Goal: Task Accomplishment & Management: Use online tool/utility

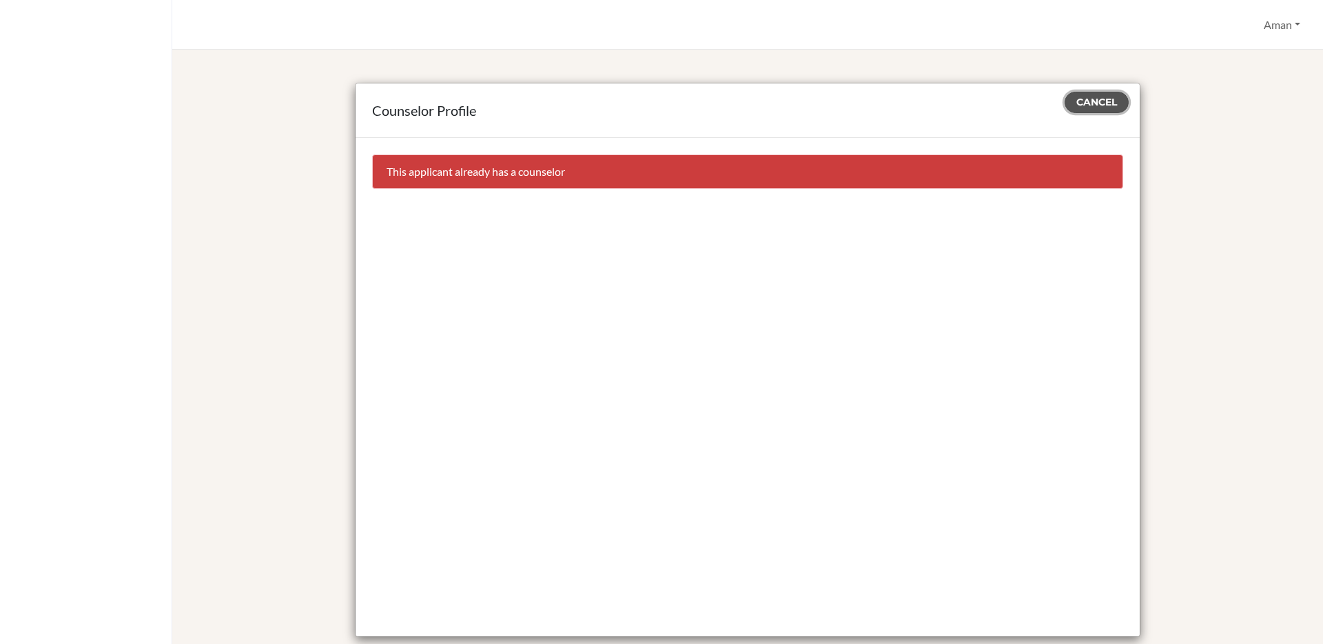
click at [1085, 104] on span "Cancel" at bounding box center [1096, 102] width 41 height 12
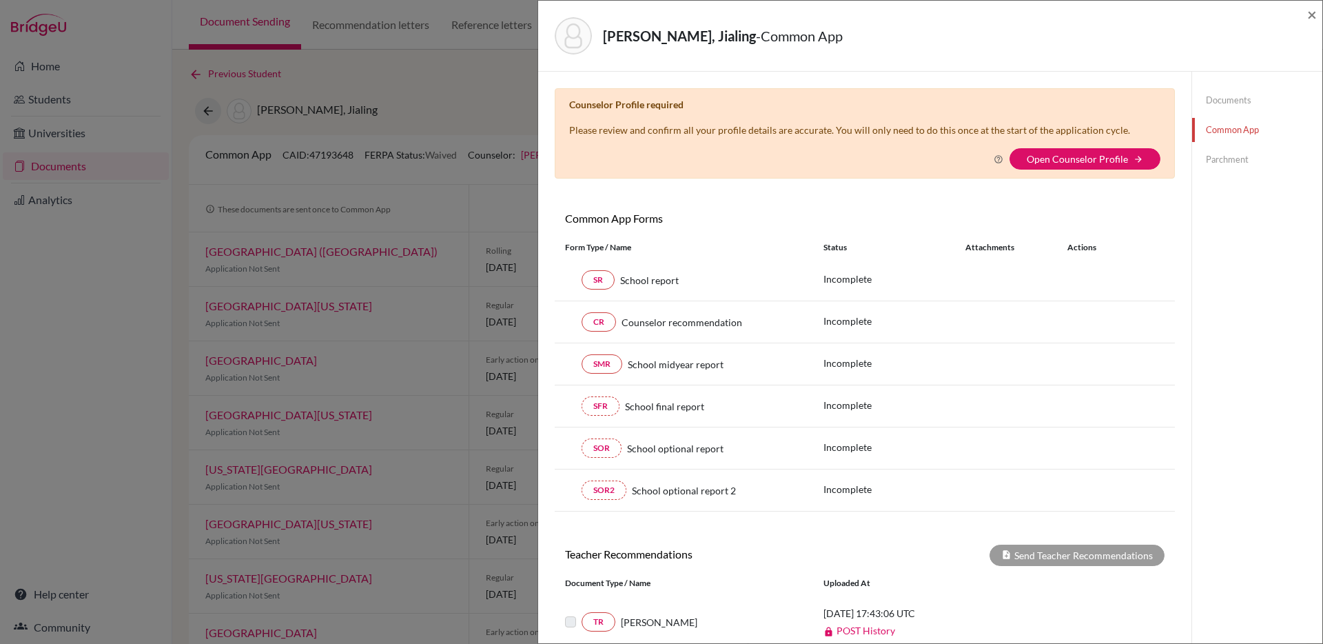
click at [1317, 17] on div "Luiza Ye, Jialing - Common App ×" at bounding box center [930, 36] width 784 height 71
click at [1314, 15] on span "×" at bounding box center [1312, 14] width 10 height 20
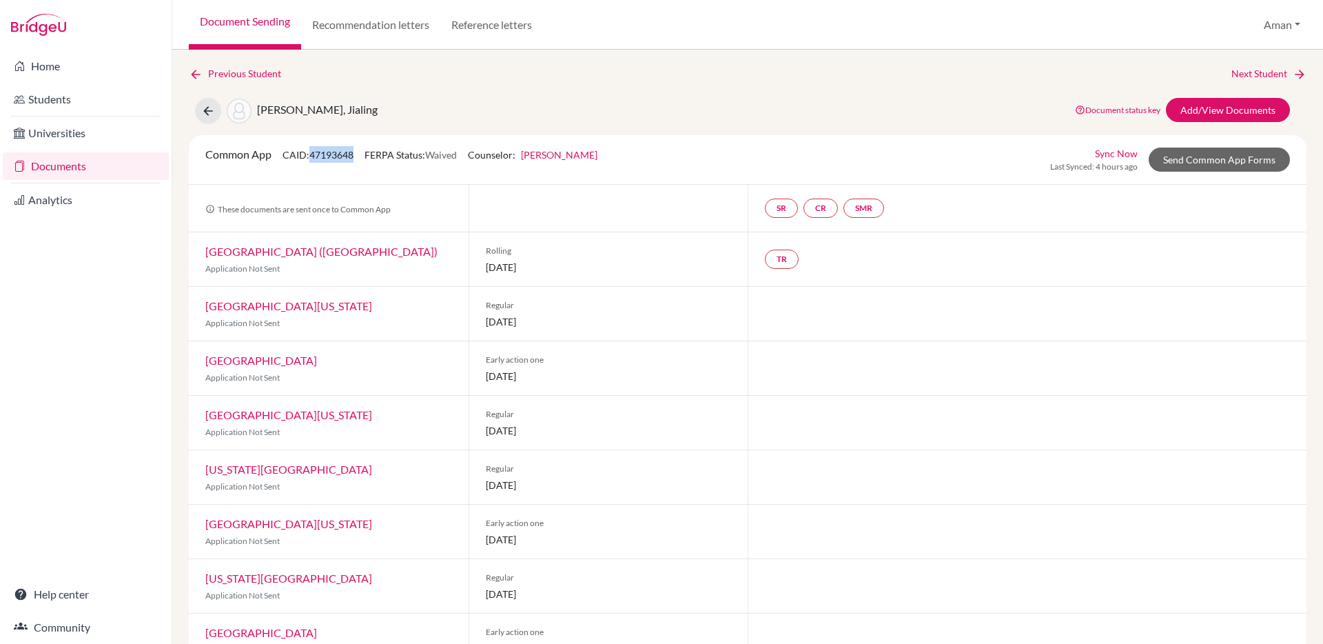
drag, startPoint x: 356, startPoint y: 156, endPoint x: 314, endPoint y: 158, distance: 42.1
click at [314, 158] on span "CAID: 47193648" at bounding box center [318, 155] width 71 height 12
copy span "47193648"
click at [1298, 25] on button "Aman" at bounding box center [1282, 25] width 49 height 26
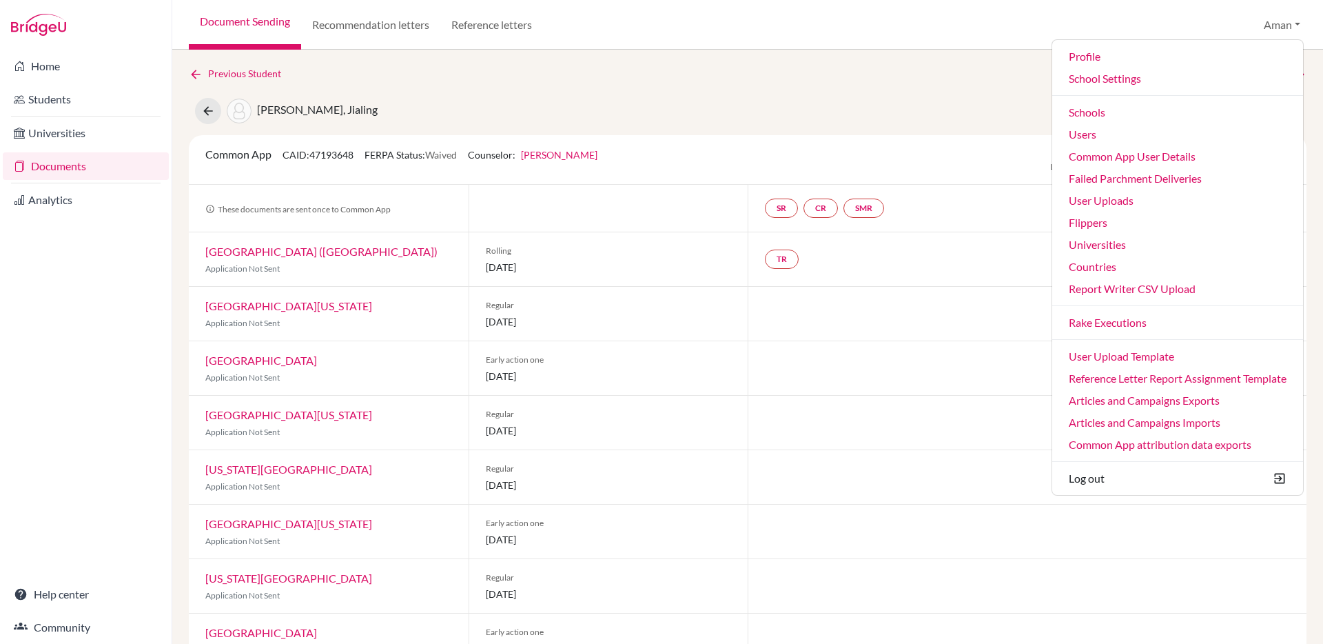
click at [665, 98] on div "Luiza Ye, Jialing Document status key TR Requirement. Document not uploaded yet…" at bounding box center [747, 111] width 1139 height 26
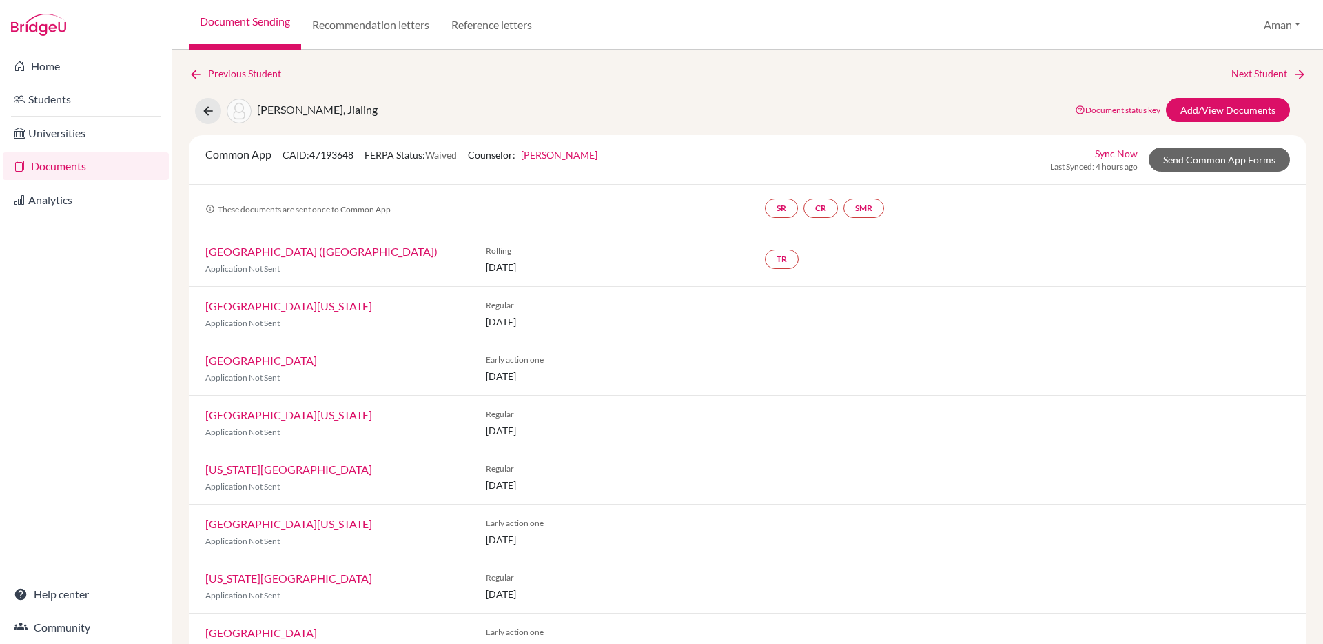
click at [551, 158] on link "Lucy Hogg" at bounding box center [559, 155] width 76 height 12
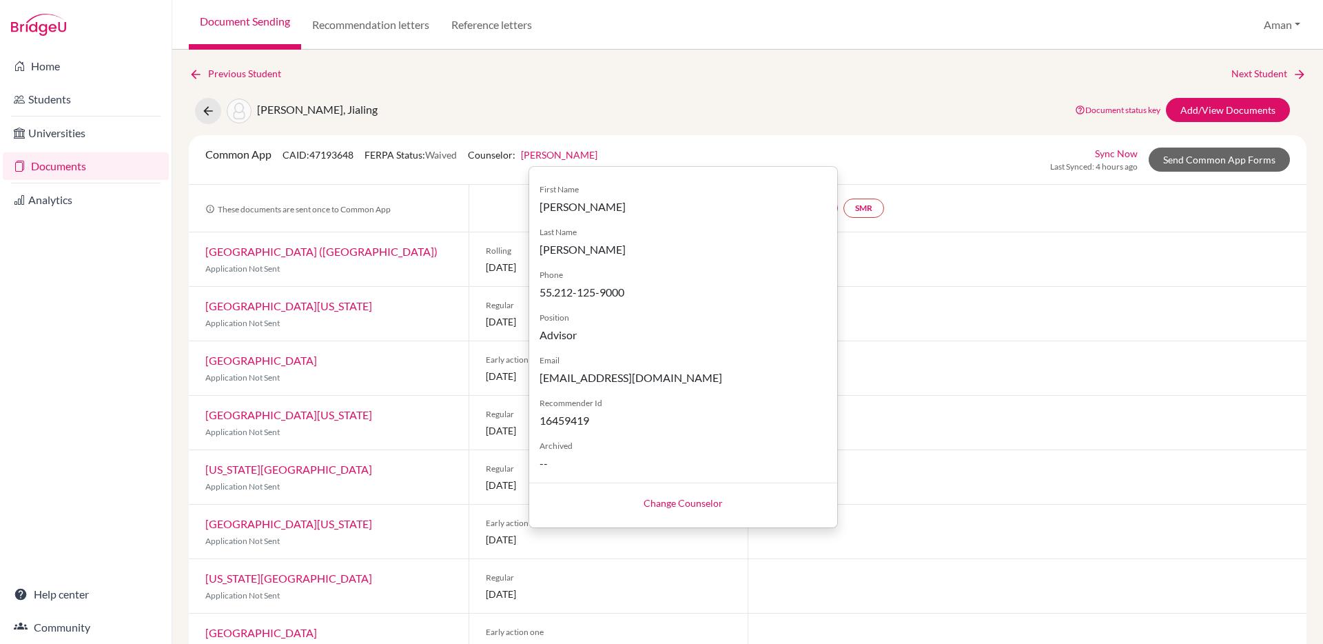
click at [663, 507] on link "Change Counselor" at bounding box center [683, 503] width 79 height 12
select select "418500"
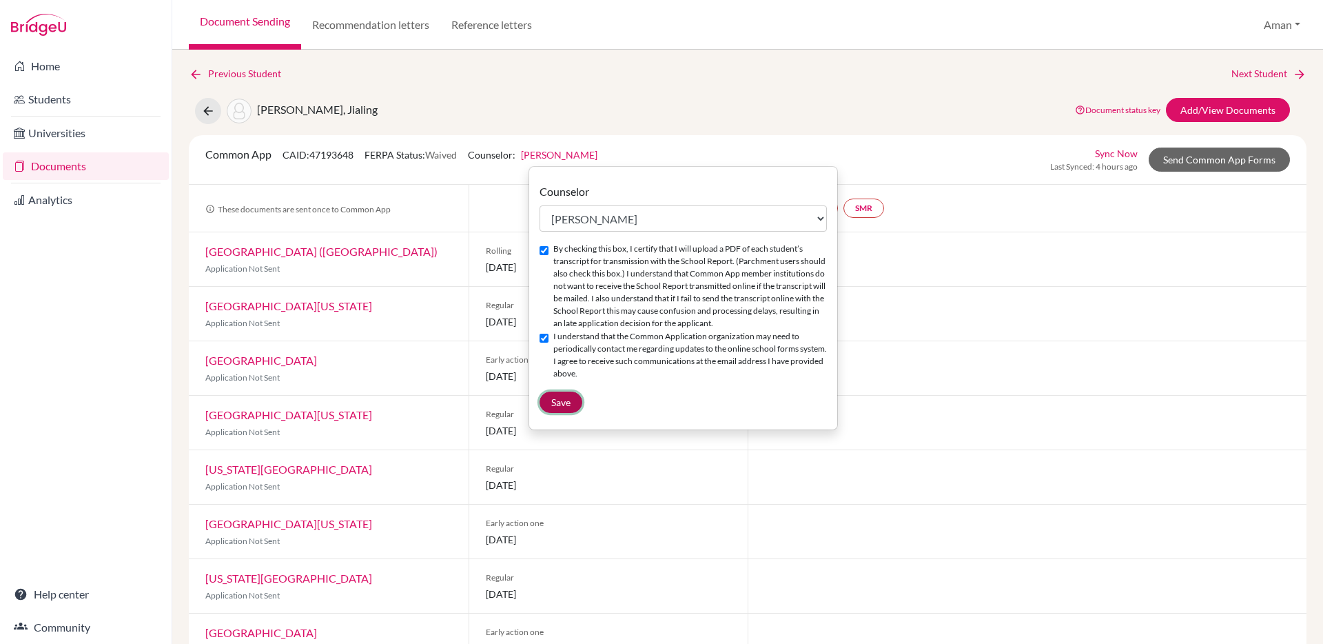
click at [555, 408] on span "Save" at bounding box center [560, 402] width 19 height 12
click at [501, 69] on div "Previous Student Next Student" at bounding box center [748, 73] width 1118 height 15
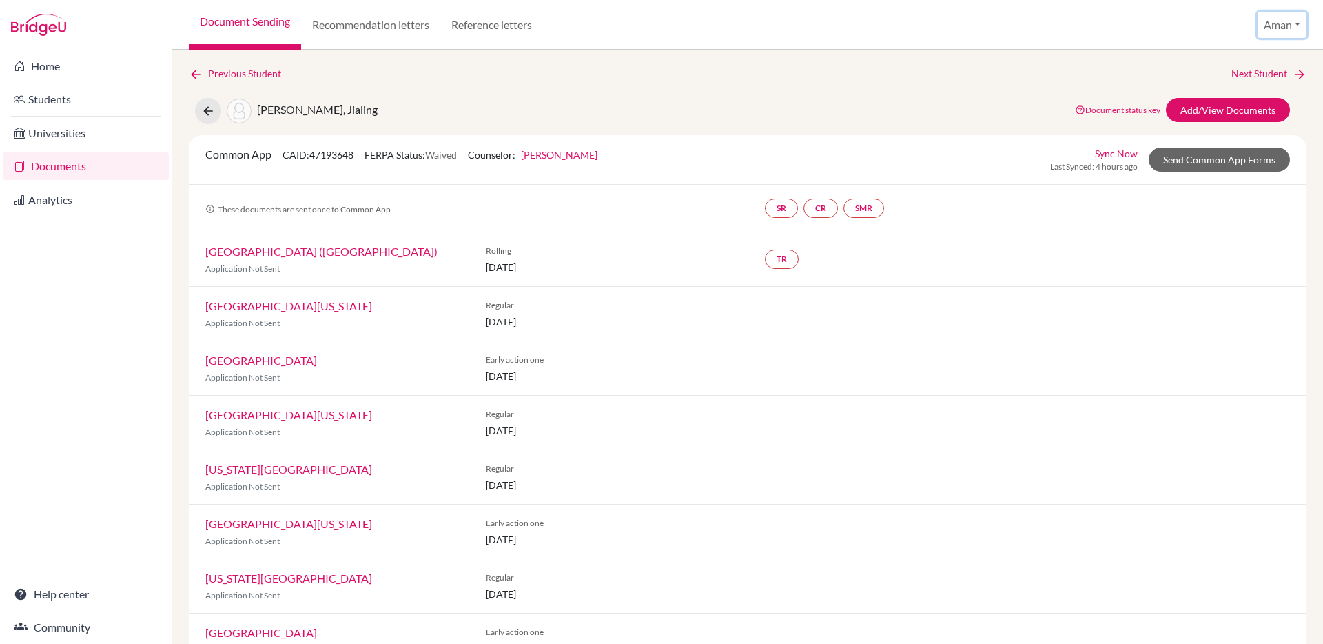
click at [1276, 30] on button "Aman" at bounding box center [1282, 25] width 49 height 26
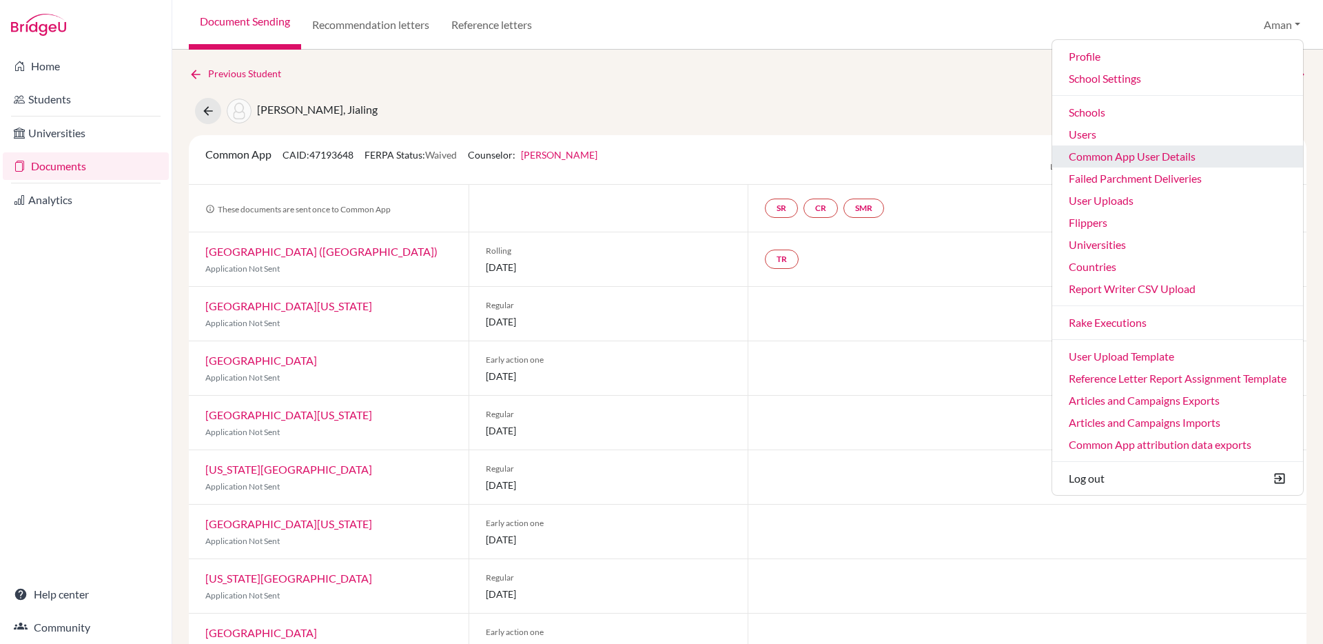
click at [1130, 160] on link "Common App User Details" at bounding box center [1177, 156] width 251 height 22
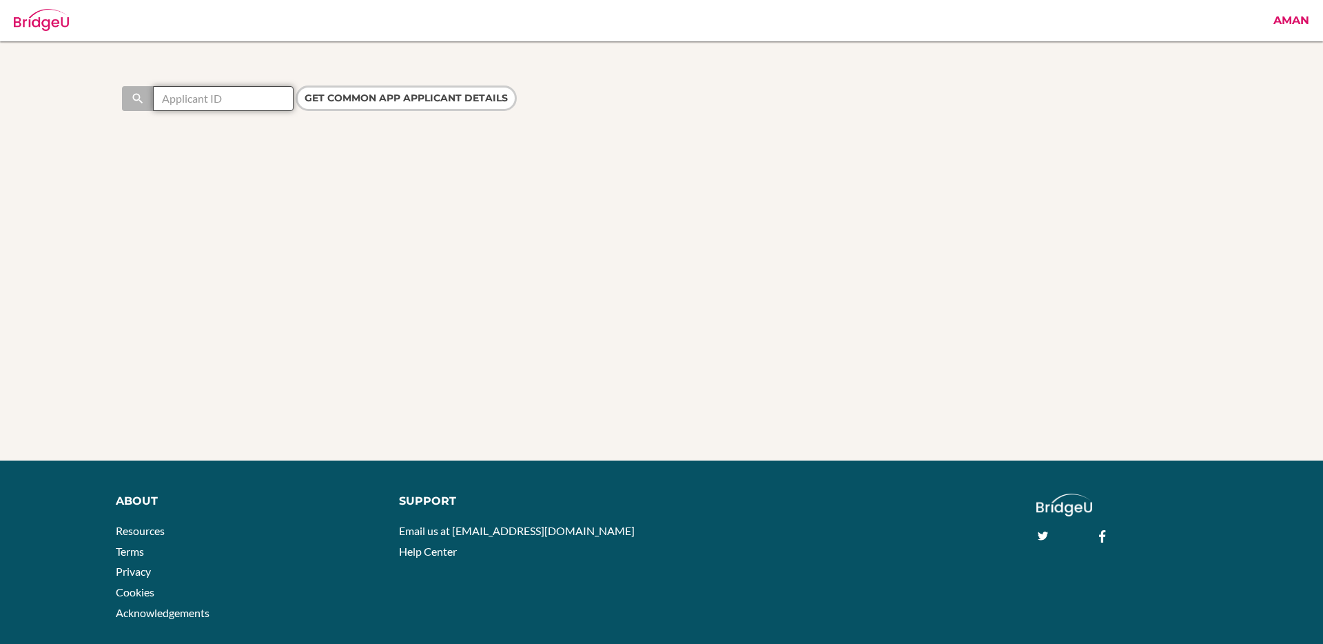
click at [249, 99] on input "text" at bounding box center [223, 98] width 141 height 25
paste input "47193648"
type input "47193648"
click at [346, 87] on input "Get Common App applicant details" at bounding box center [406, 97] width 221 height 25
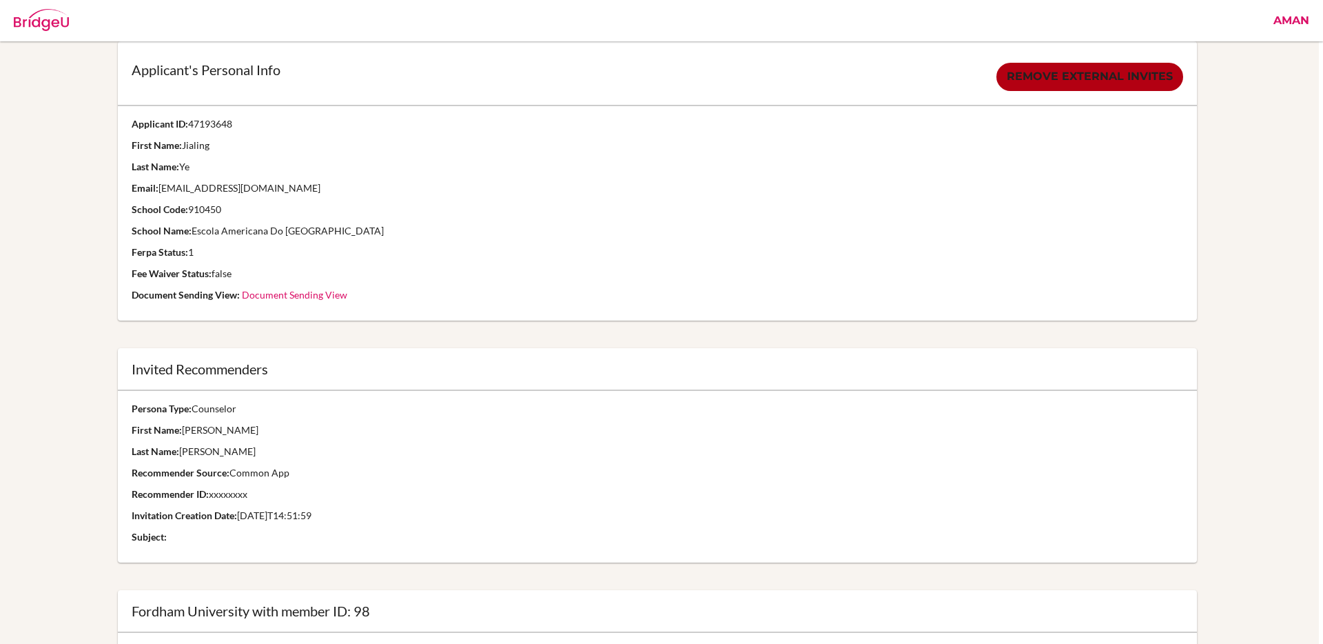
scroll to position [81, 4]
drag, startPoint x: 233, startPoint y: 126, endPoint x: 190, endPoint y: 129, distance: 42.8
click at [190, 129] on p "Applicant ID: 47193648" at bounding box center [658, 123] width 1052 height 14
copy p "47193648"
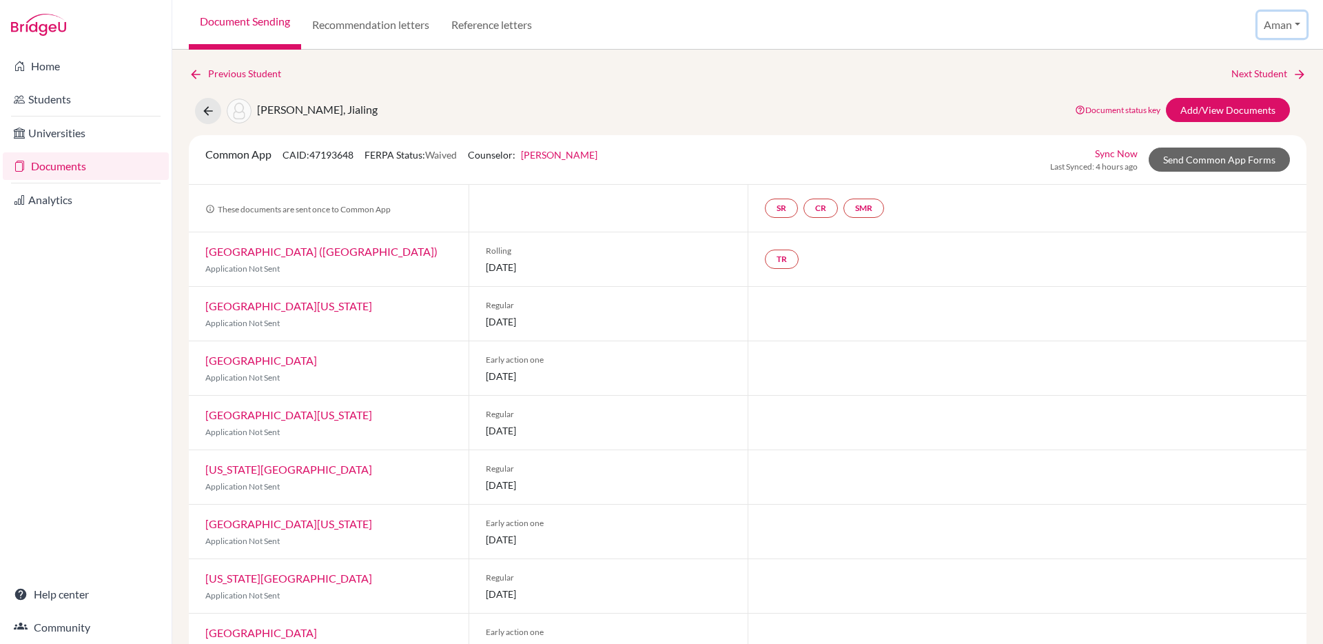
click at [1276, 25] on button "Aman" at bounding box center [1282, 25] width 49 height 26
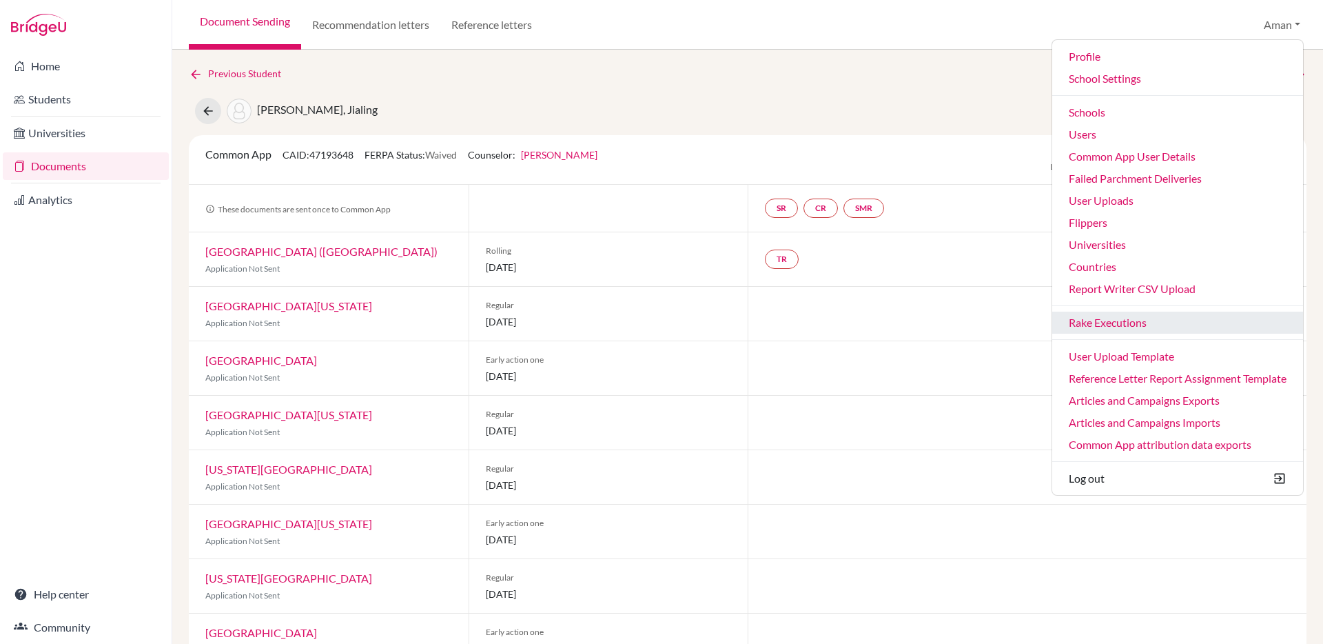
click at [1092, 322] on link "Rake Executions" at bounding box center [1177, 323] width 251 height 22
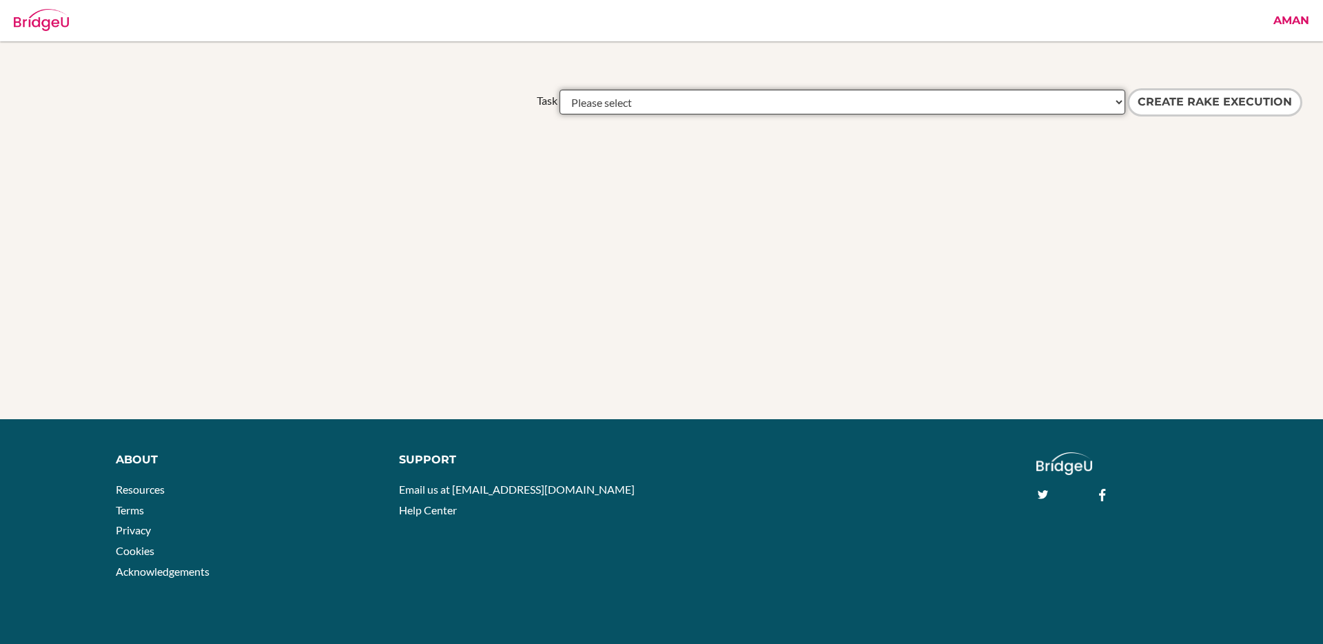
click at [697, 95] on select "Please select academic_results:a_level_details_to_aggregate academic_results:ib…" at bounding box center [843, 102] width 566 height 25
select select "common_app:remove_external_invites"
click at [560, 90] on select "Please select academic_results:a_level_details_to_aggregate academic_results:ib…" at bounding box center [843, 102] width 566 height 25
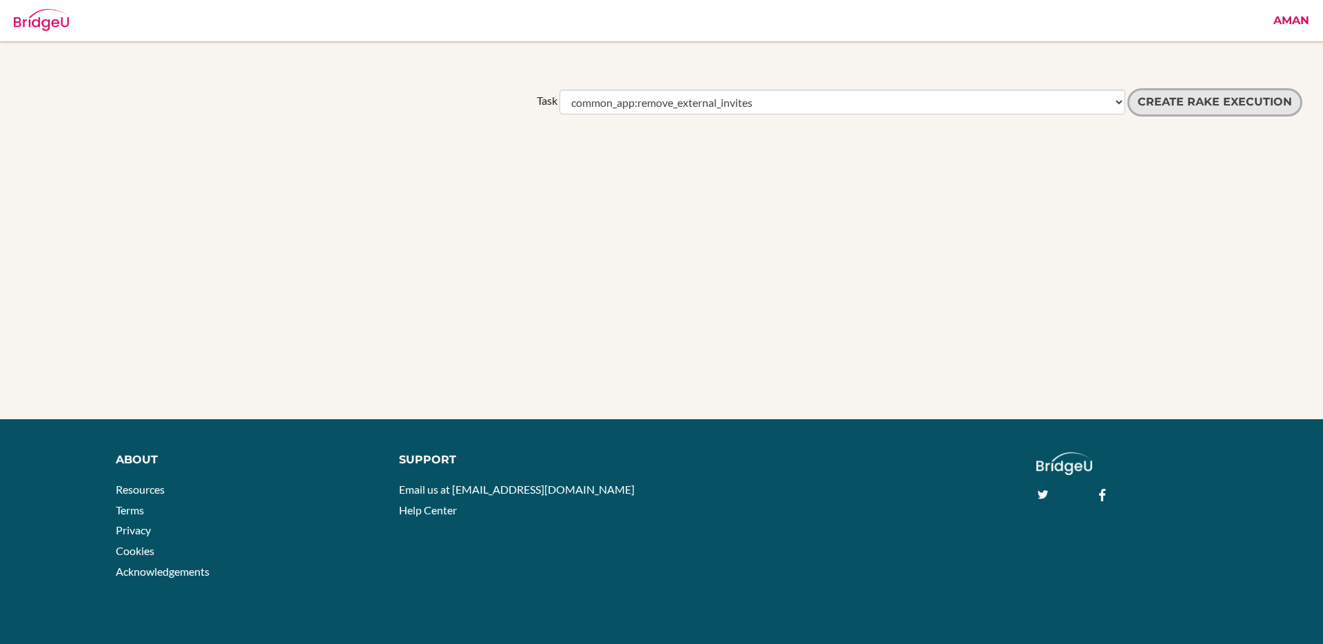
click at [1159, 106] on input "Create Rake execution" at bounding box center [1214, 102] width 175 height 28
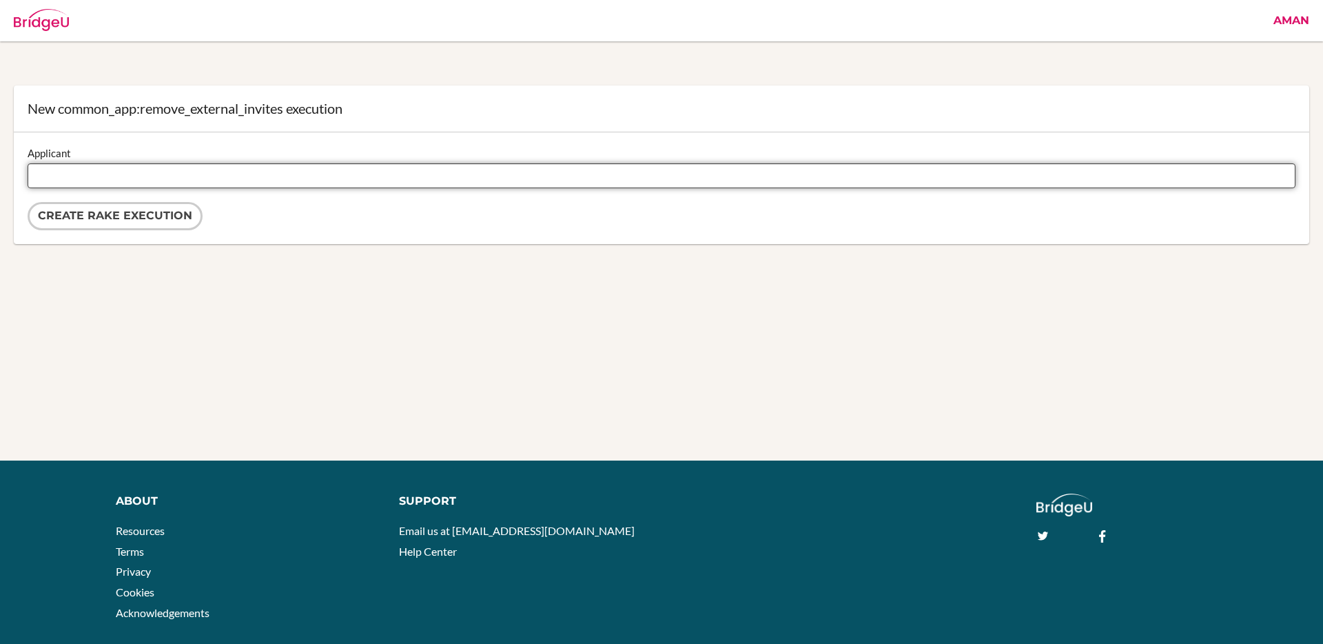
click at [176, 175] on input "Applicant" at bounding box center [662, 175] width 1268 height 25
paste input "47193648"
type input "47193648"
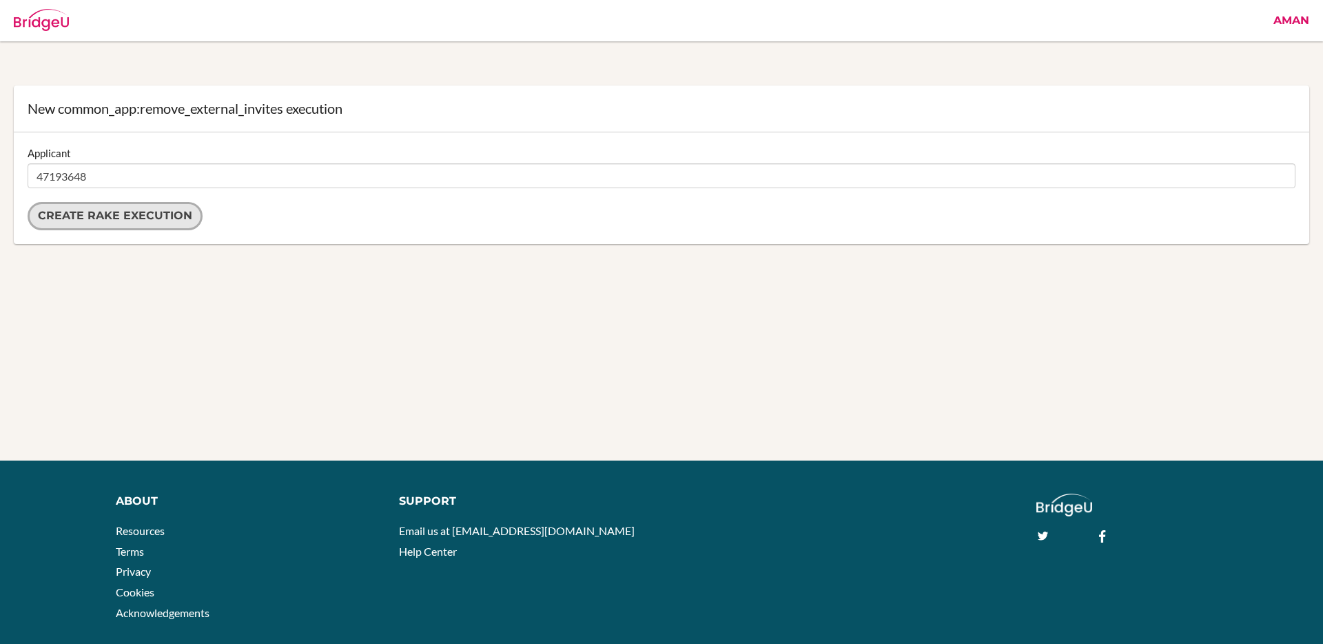
click at [136, 219] on input "Create Rake execution" at bounding box center [115, 216] width 175 height 28
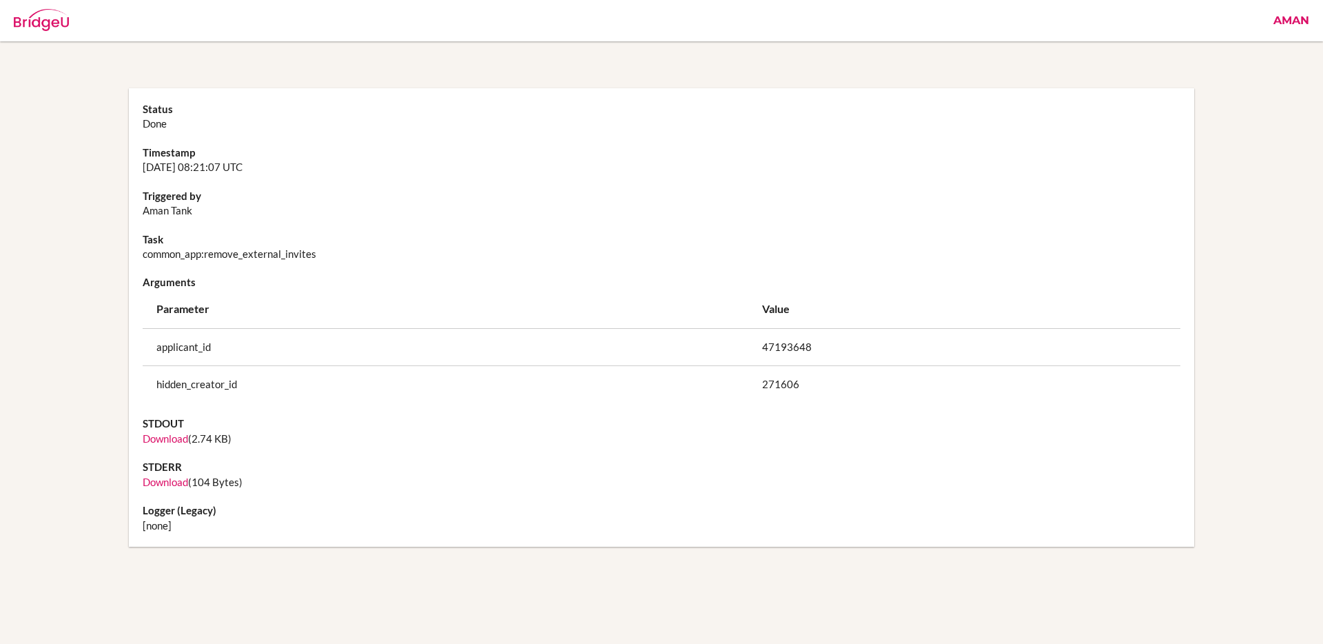
click at [171, 436] on link "Download" at bounding box center [165, 438] width 45 height 12
drag, startPoint x: 143, startPoint y: 256, endPoint x: 333, endPoint y: 265, distance: 189.8
click at [333, 265] on dl "Status Done Timestamp 2025-10-09 08:21:07 UTC Triggered by Aman Tank Task commo…" at bounding box center [662, 317] width 1039 height 431
copy dl "common_app:remove_external_invites"
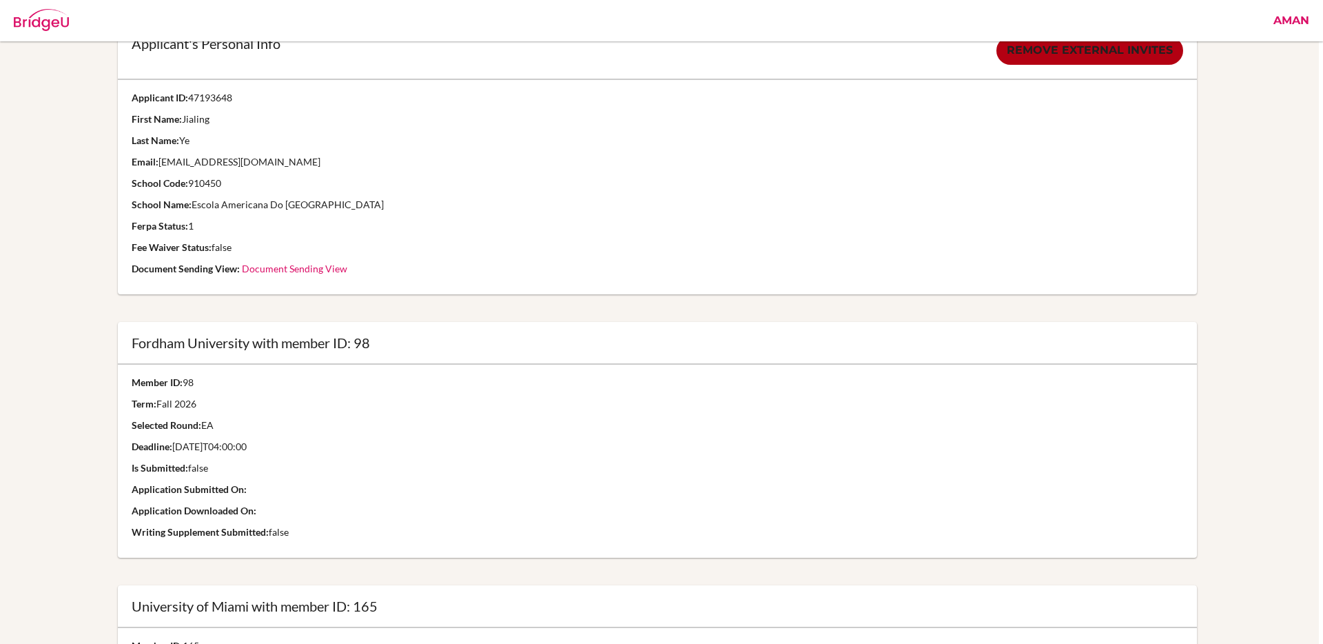
scroll to position [12, 4]
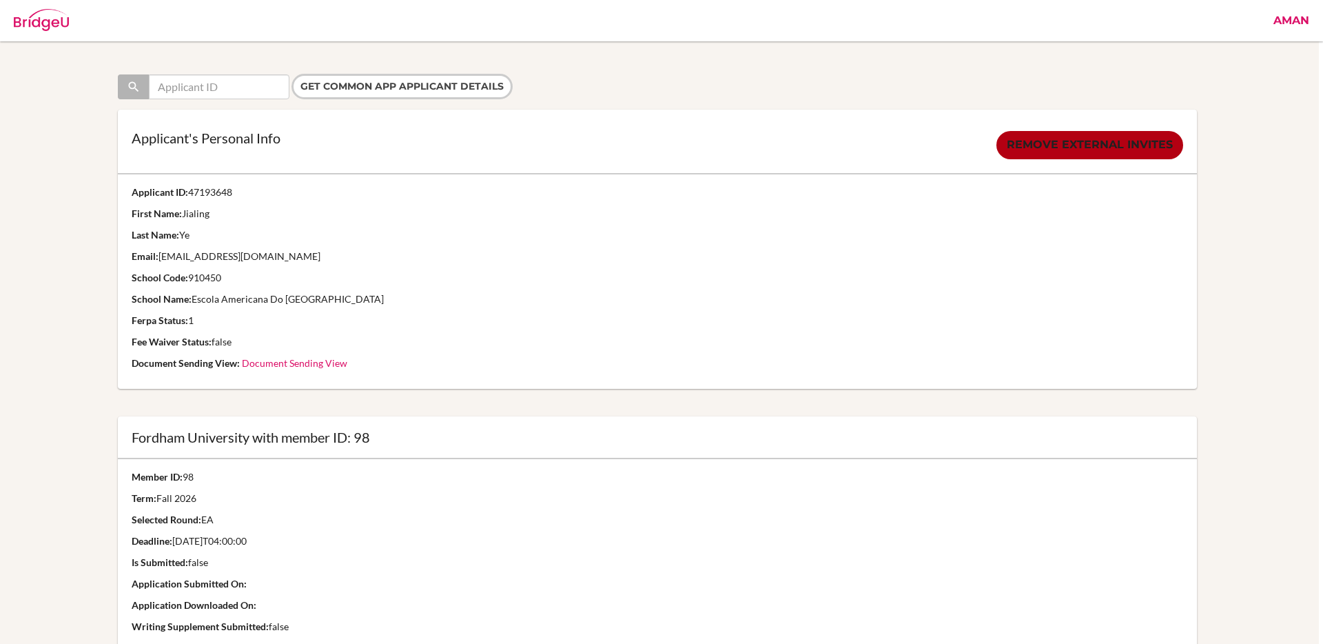
click at [274, 363] on link "Document Sending View" at bounding box center [294, 363] width 105 height 12
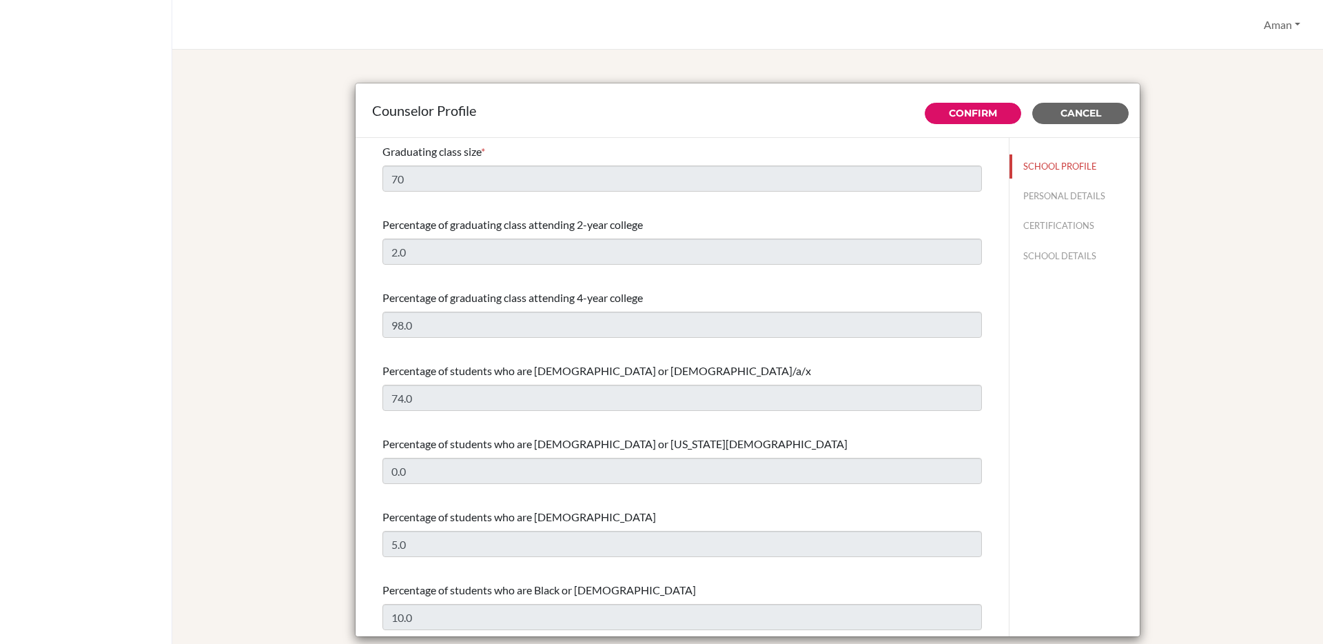
select select "0"
select select "307331"
